Goal: Task Accomplishment & Management: Manage account settings

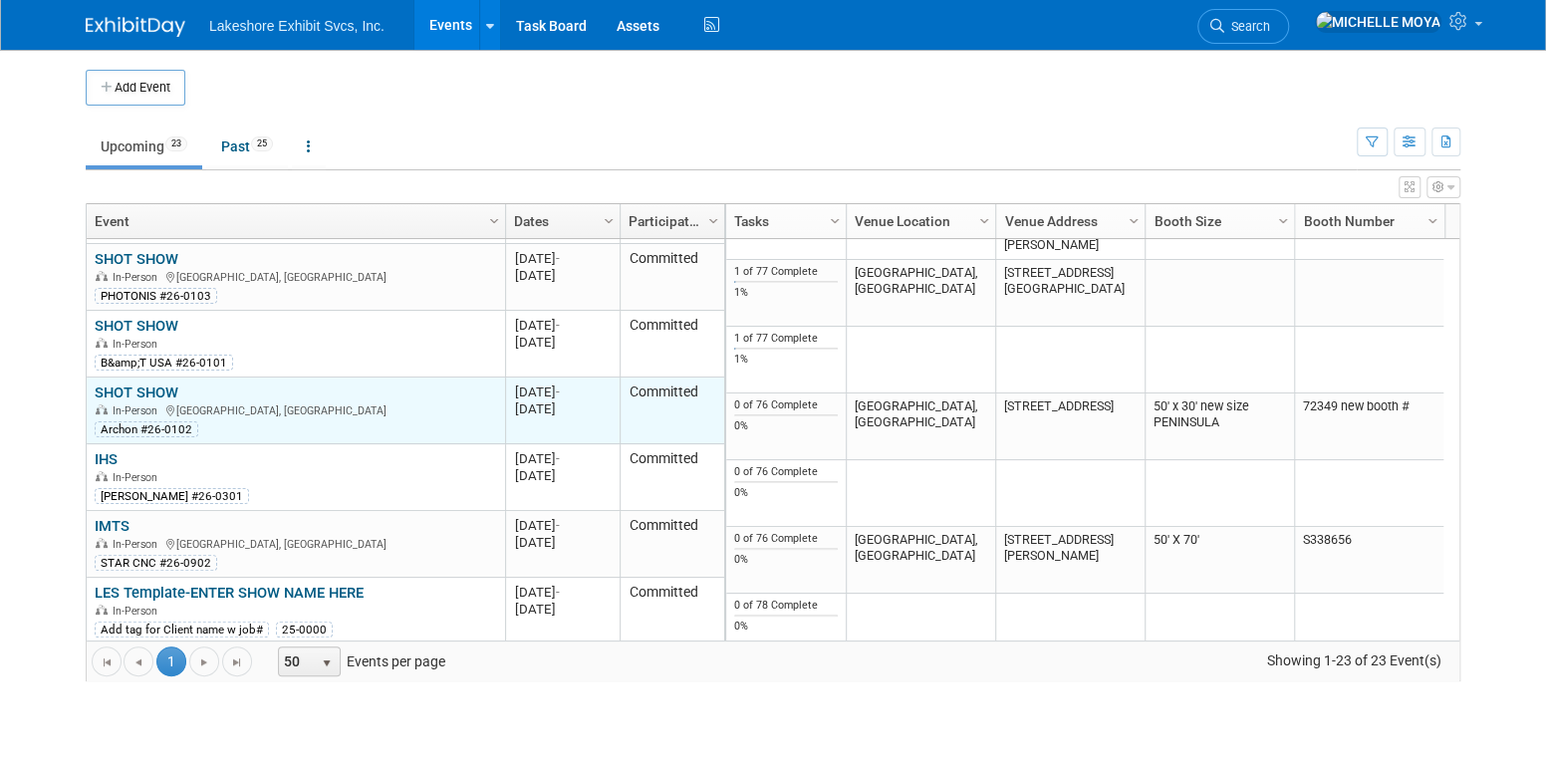
scroll to position [1314, 0]
click at [162, 388] on link "SHOT SHOW" at bounding box center [137, 390] width 84 height 18
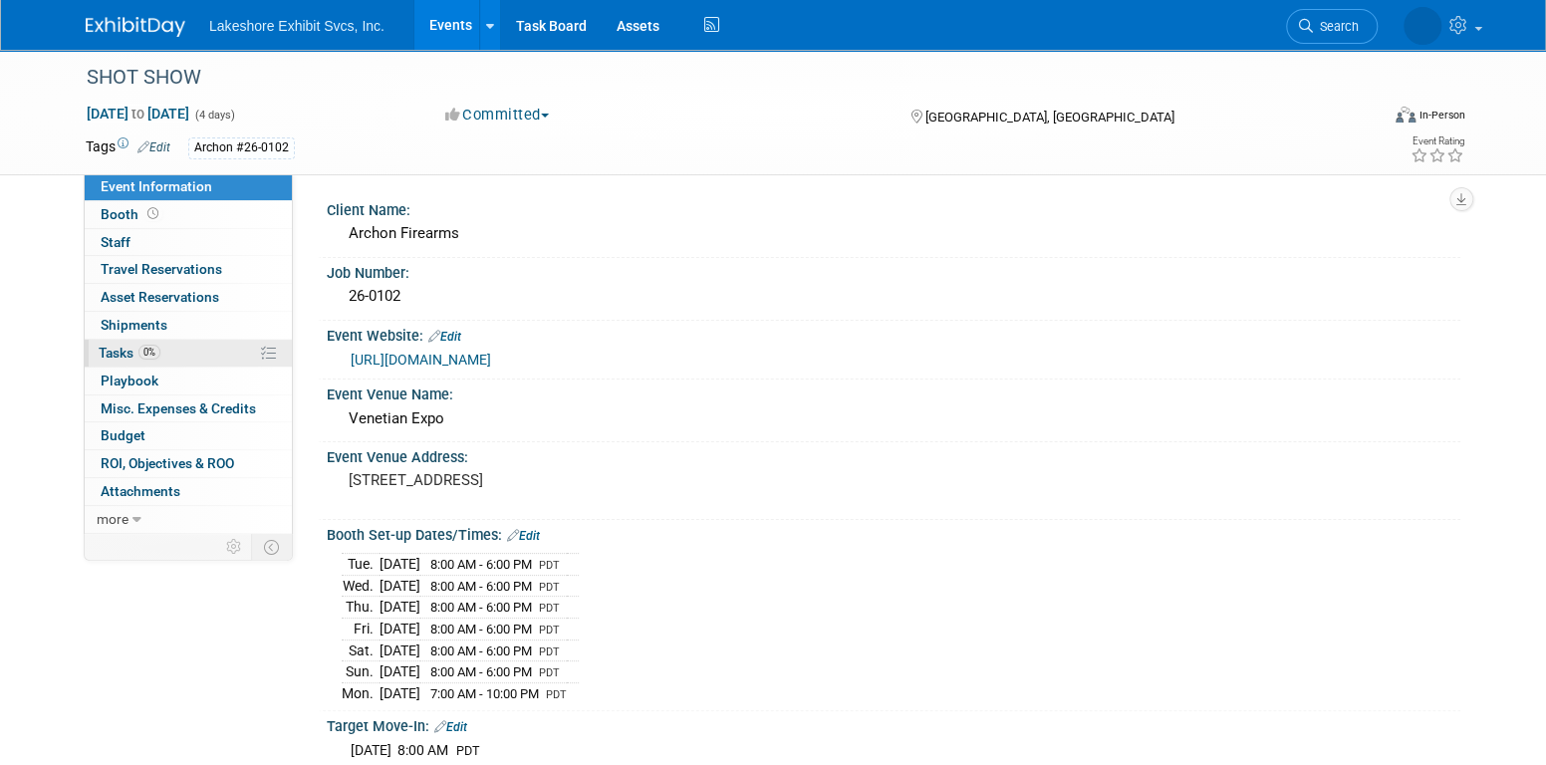
click at [137, 340] on link "0% Tasks 0%" at bounding box center [188, 353] width 207 height 27
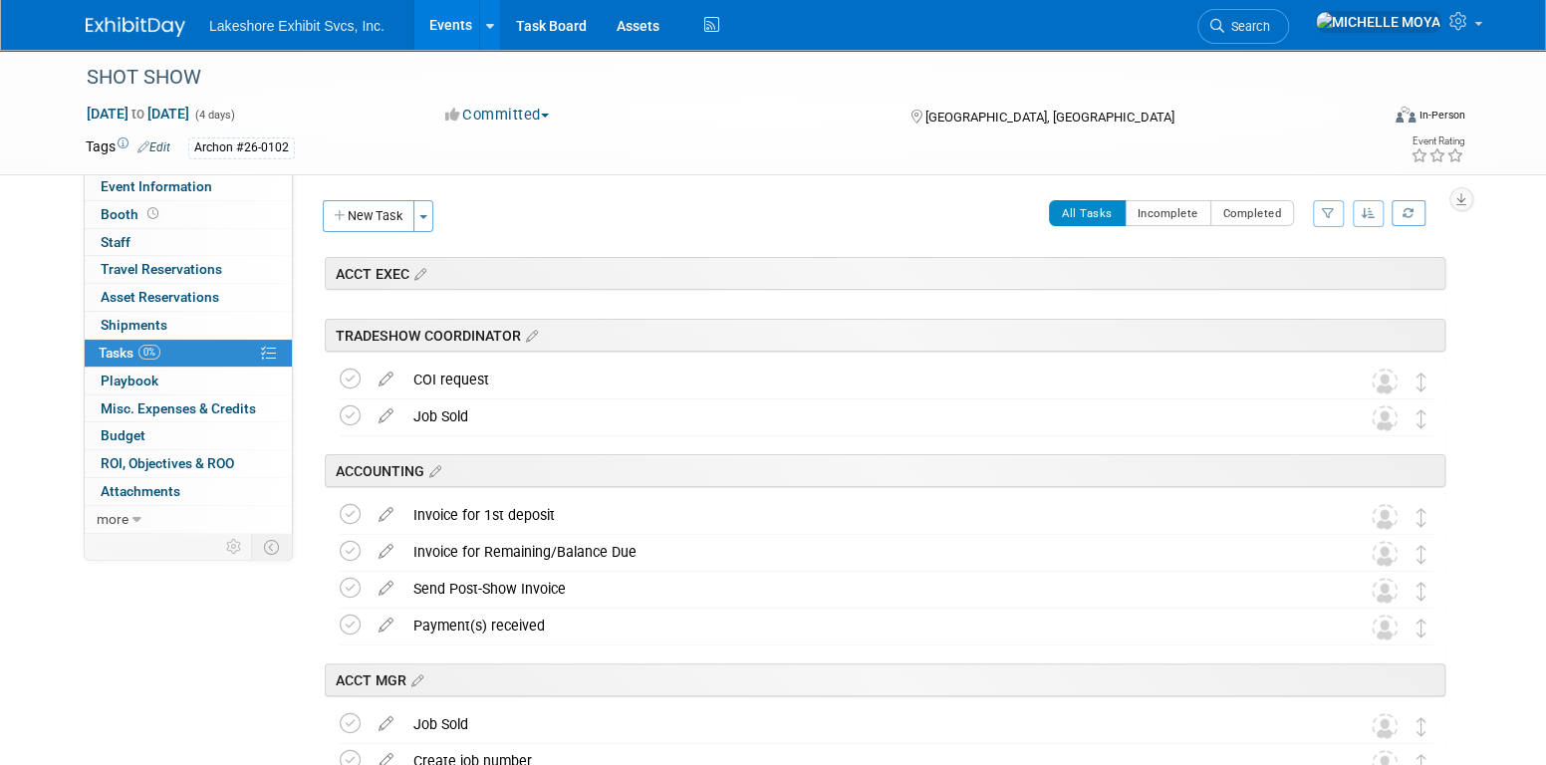
click at [1327, 210] on icon "button" at bounding box center [1328, 213] width 13 height 12
click at [1296, 272] on select "-- Select Assignee -- All unassigned tasks Assigned to me Amanda Koss Dave Desa…" at bounding box center [1246, 277] width 164 height 28
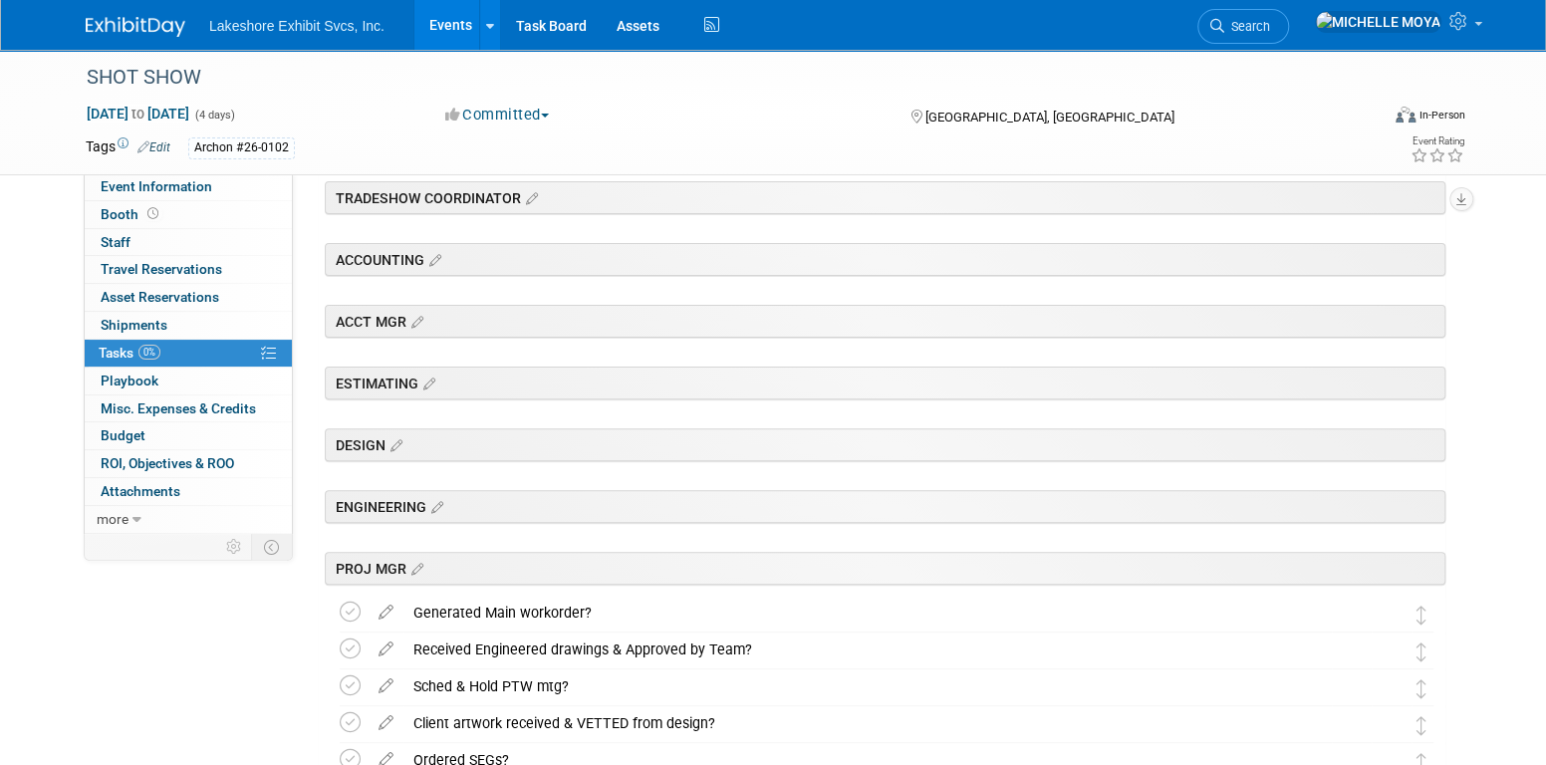
scroll to position [498, 0]
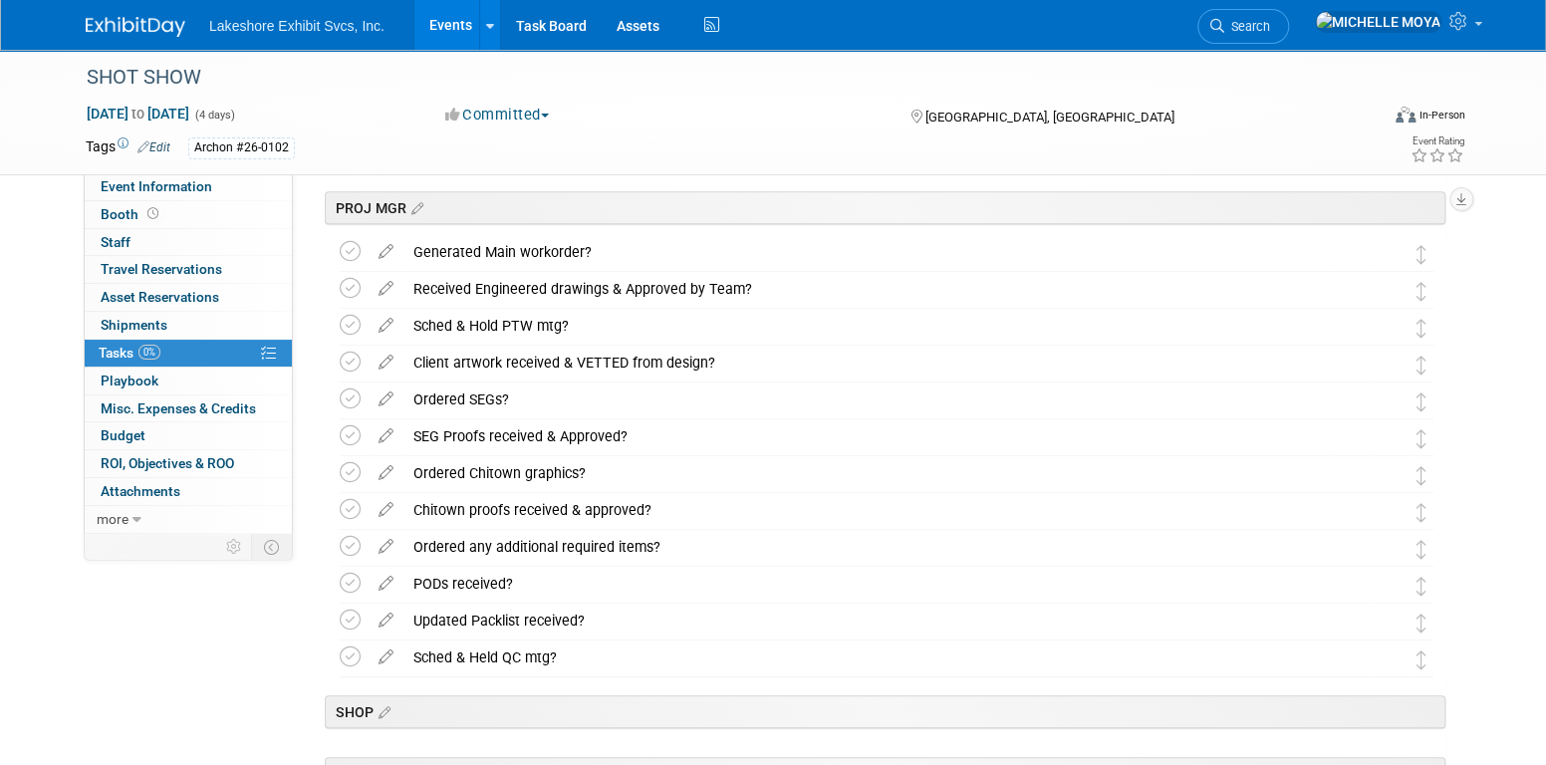
click at [460, 25] on link "Events" at bounding box center [450, 25] width 73 height 50
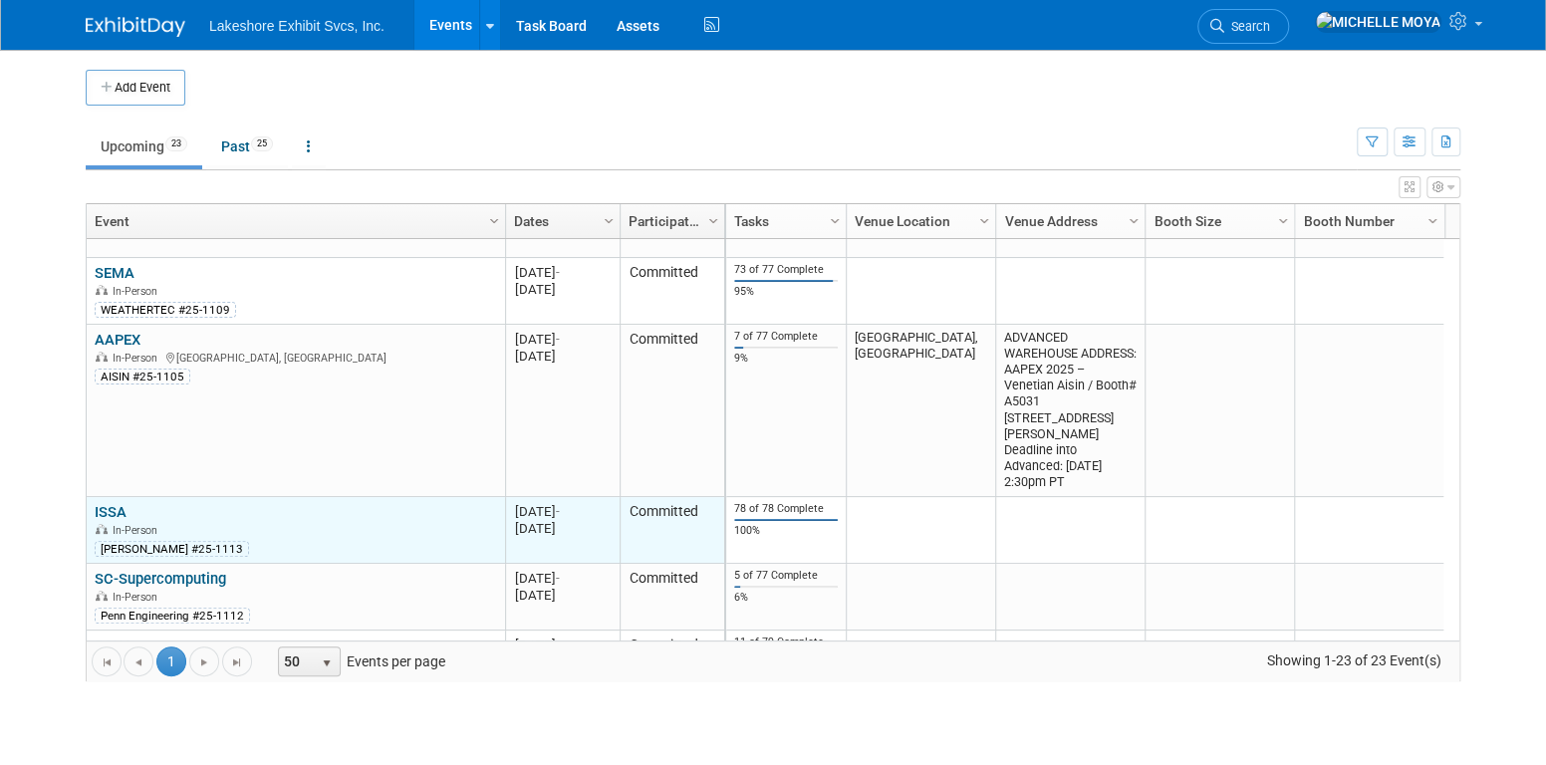
scroll to position [834, 0]
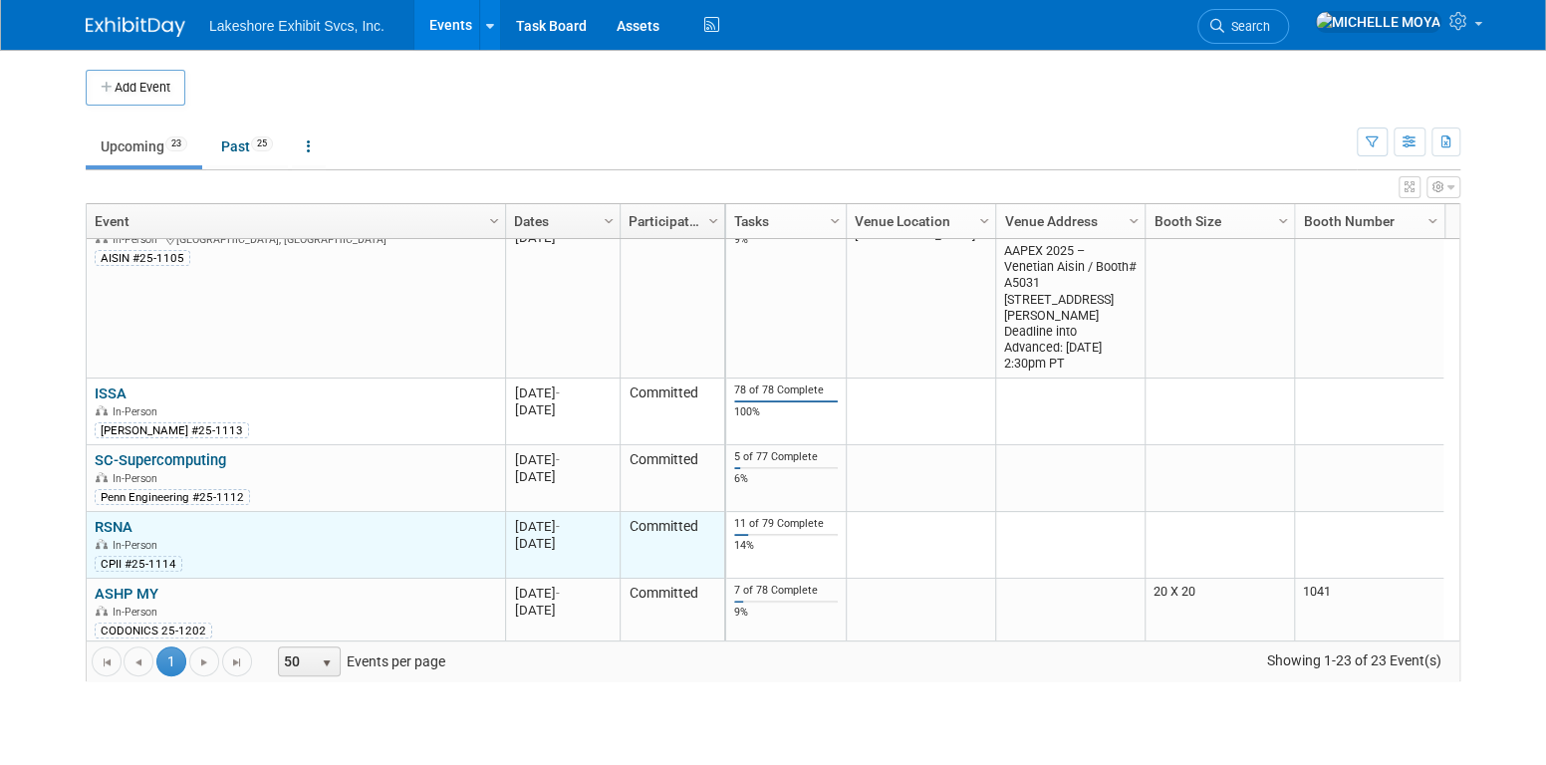
click at [360, 536] on div "In-Person" at bounding box center [296, 544] width 402 height 17
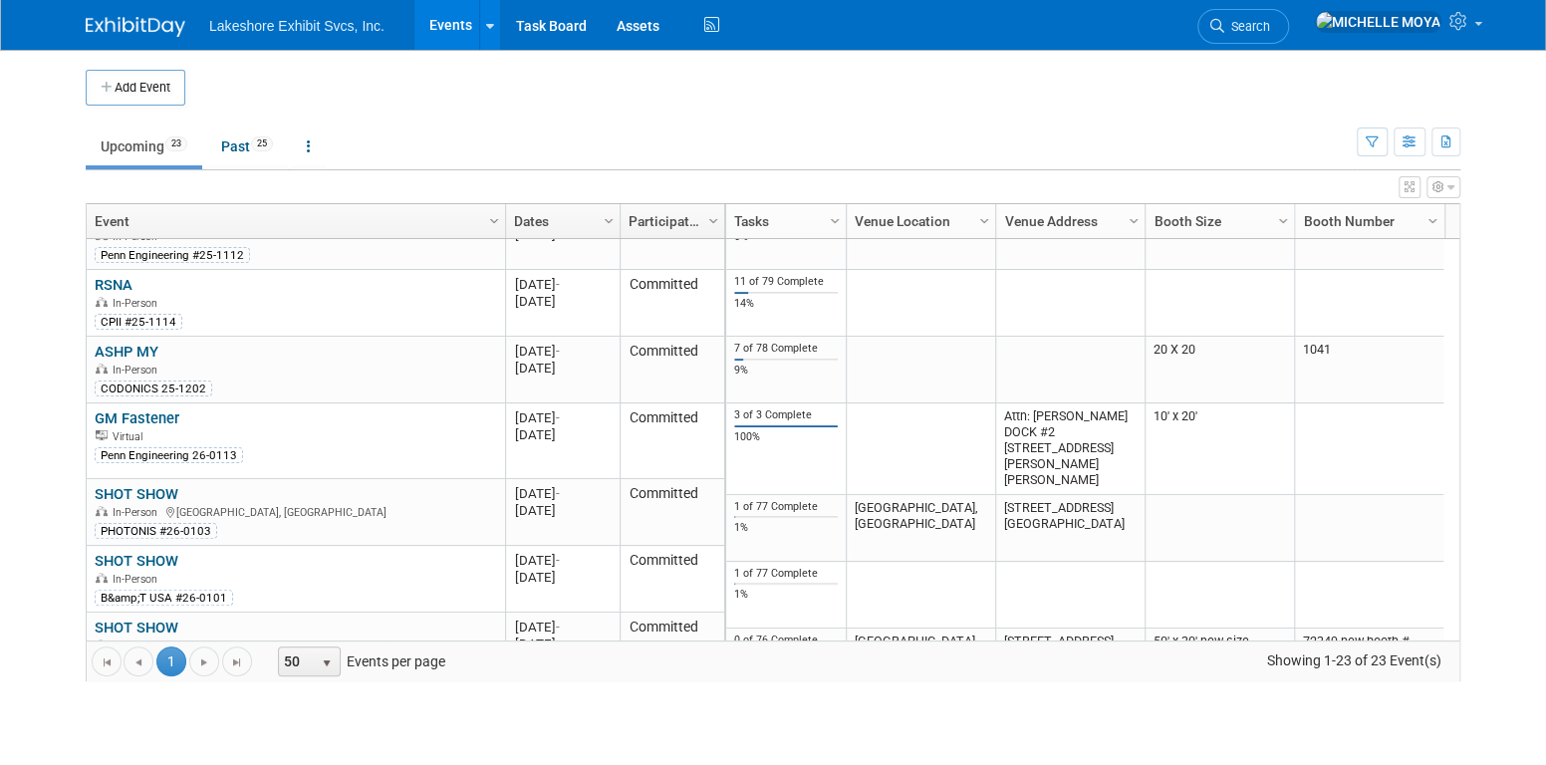
scroll to position [0, 0]
